Goal: Find specific page/section: Find specific page/section

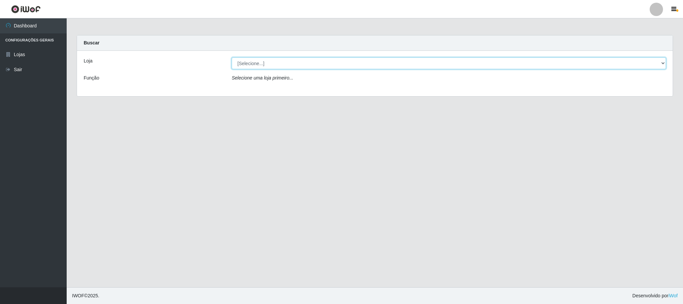
click at [662, 62] on select "[Selecione...] Iskisita Atakado - Centro de Distribuição" at bounding box center [449, 63] width 435 height 12
select select "425"
click at [232, 57] on select "[Selecione...] Iskisita Atakado - Centro de Distribuição" at bounding box center [449, 63] width 435 height 12
click at [662, 65] on select "[Selecione...] Iskisita Atakado - Centro de Distribuição" at bounding box center [449, 63] width 435 height 12
select select "425"
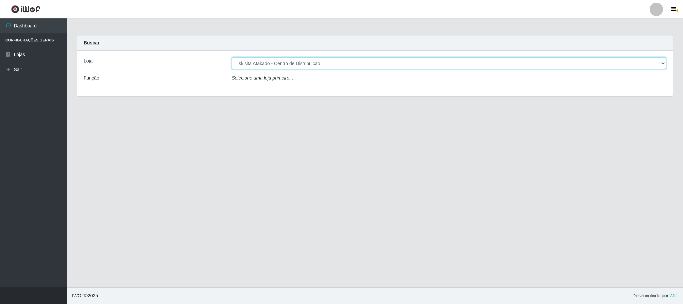
click at [232, 57] on select "[Selecione...] Iskisita Atakado - Centro de Distribuição" at bounding box center [449, 63] width 435 height 12
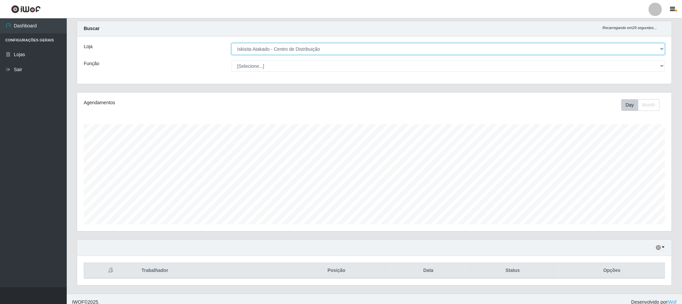
scroll to position [22, 0]
